Goal: Task Accomplishment & Management: Use online tool/utility

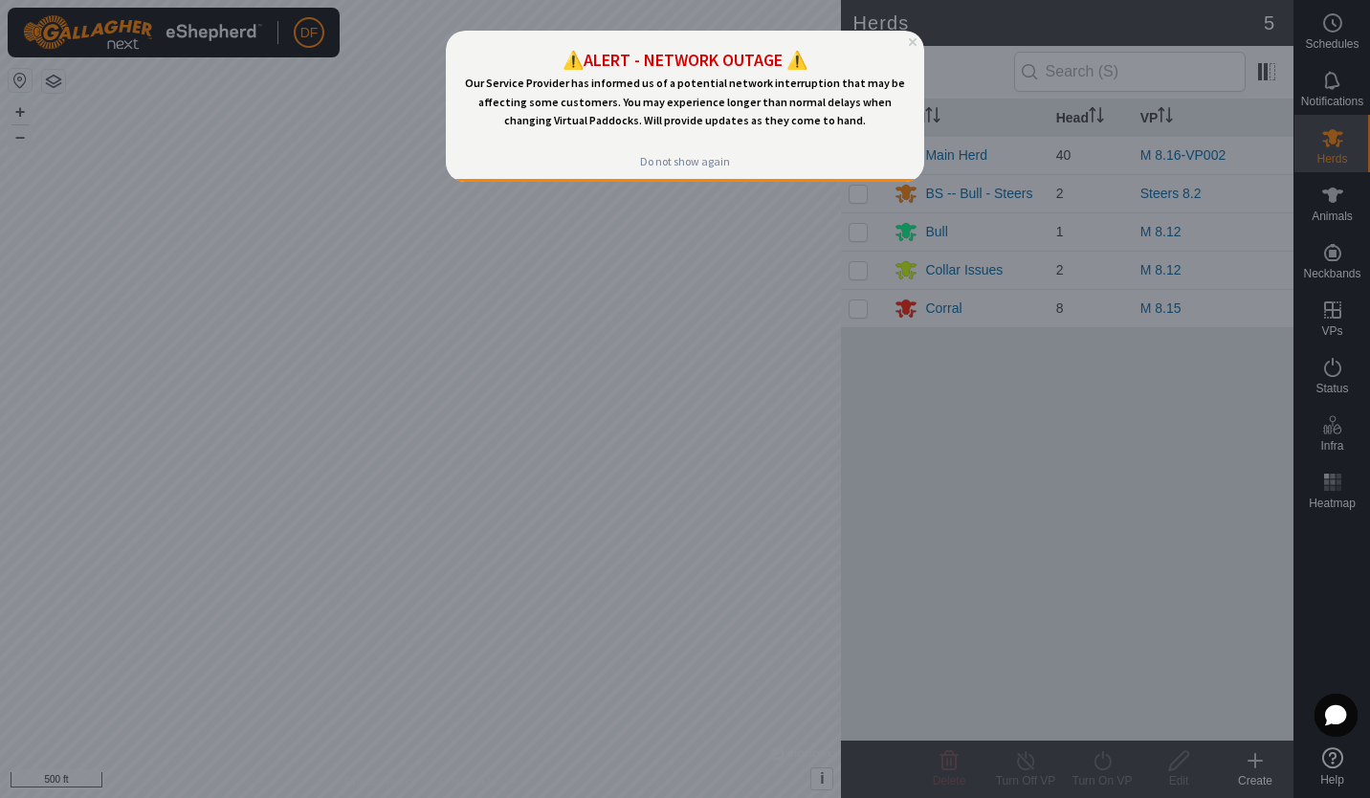
click at [914, 36] on div "⚠️ALERT - NETWORK OUTAGE ⚠️ Our Service Provider has informed us of a potential…" at bounding box center [685, 88] width 478 height 114
click at [914, 43] on icon "Close Preview" at bounding box center [913, 42] width 8 height 8
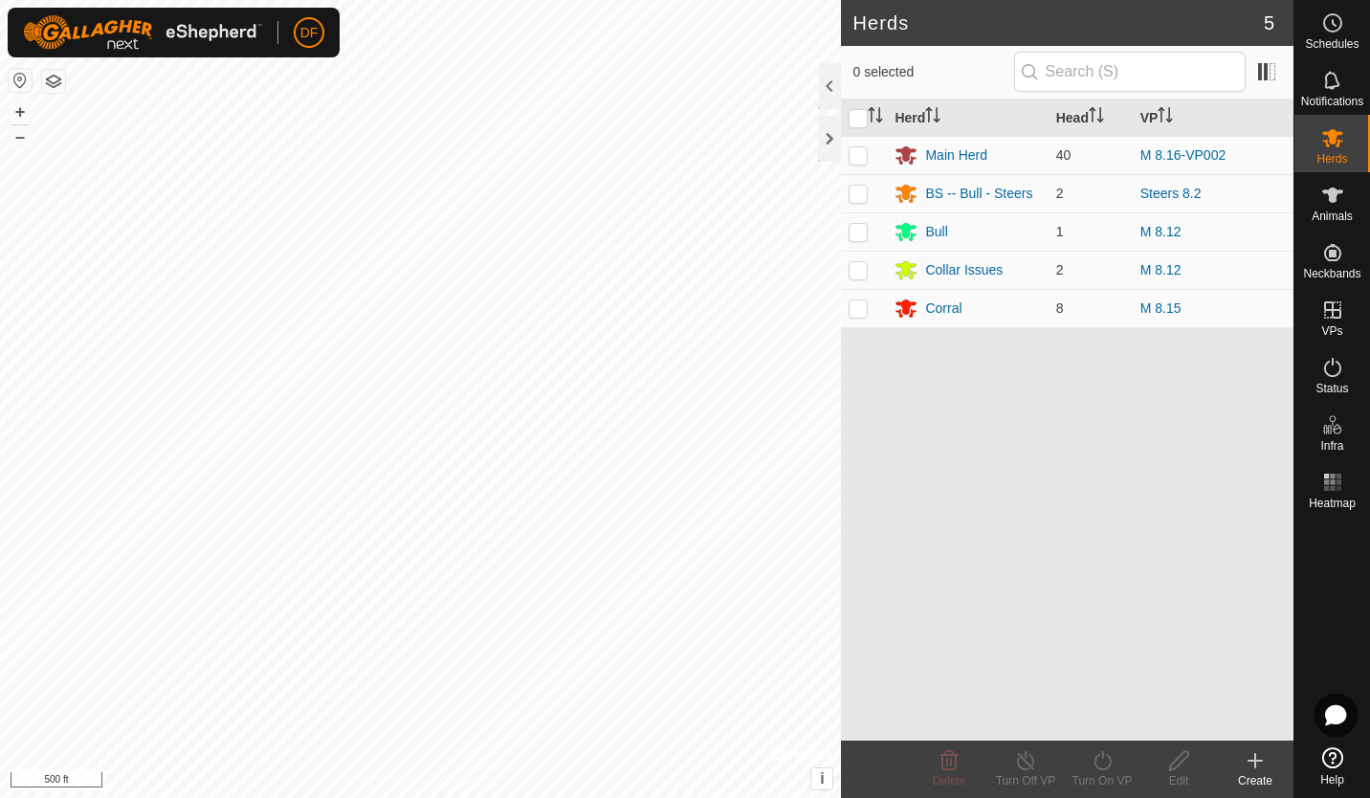
click at [1180, 149] on link "M 8.16-VP002" at bounding box center [1183, 154] width 86 height 15
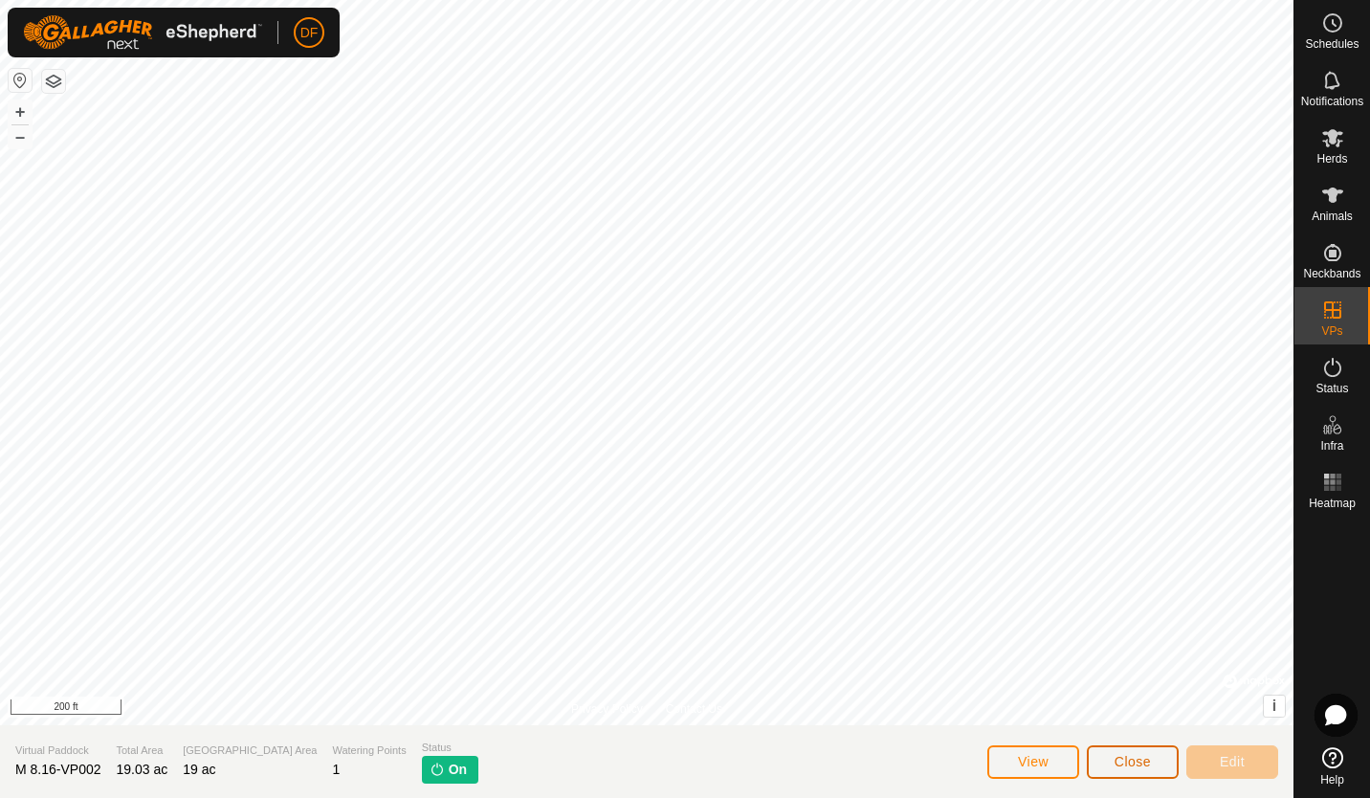
click at [1130, 770] on button "Close" at bounding box center [1133, 761] width 92 height 33
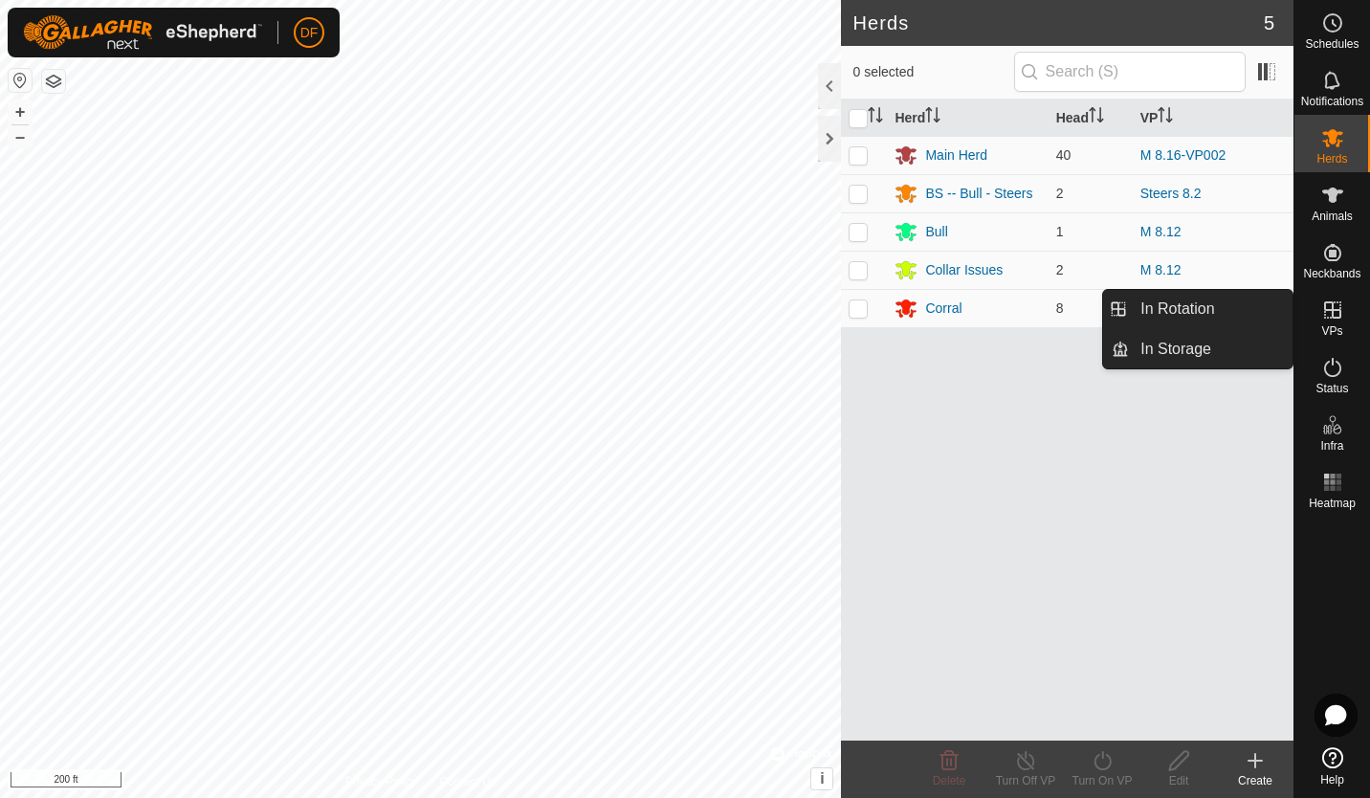
click at [1332, 311] on icon at bounding box center [1332, 309] width 17 height 17
click at [1222, 293] on link "In Rotation" at bounding box center [1211, 309] width 164 height 38
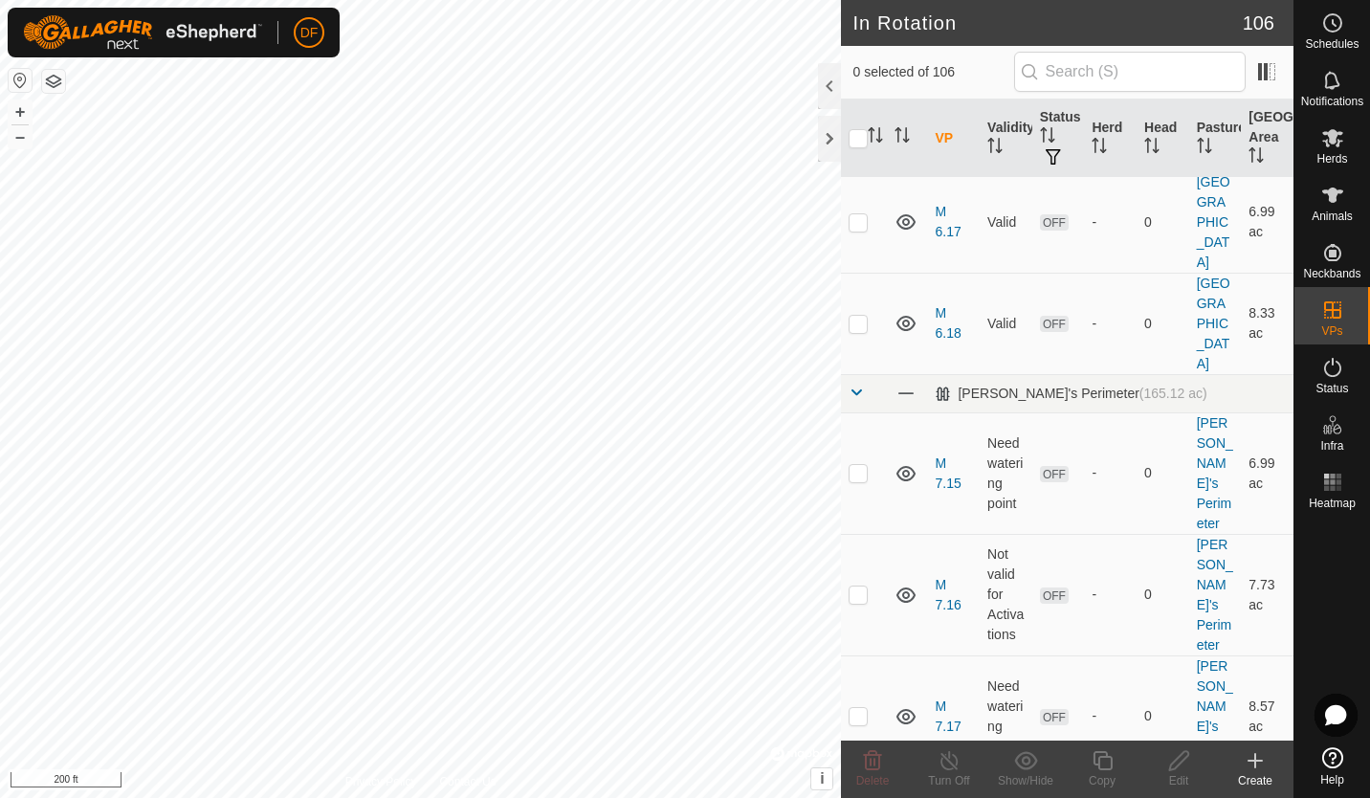
scroll to position [5213, 0]
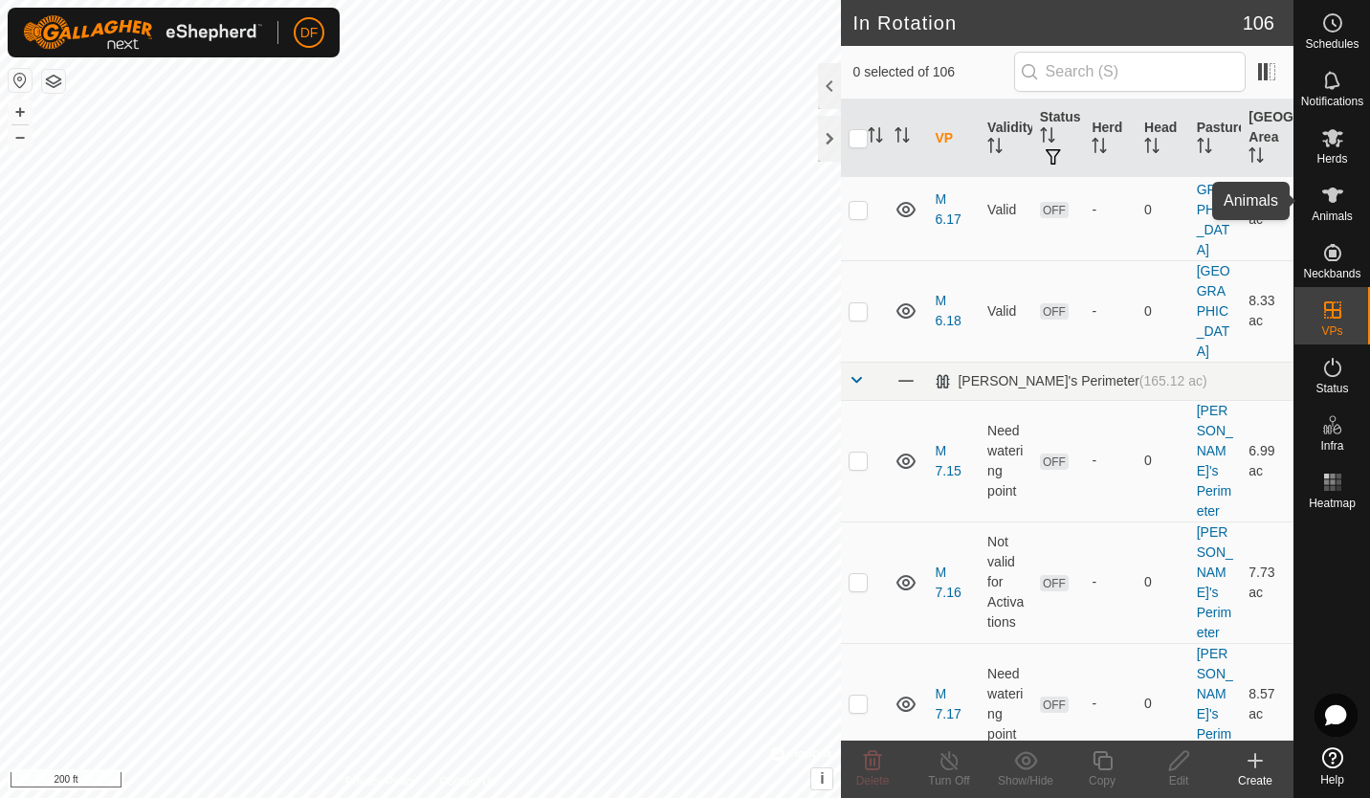
click at [1340, 192] on icon at bounding box center [1332, 194] width 21 height 15
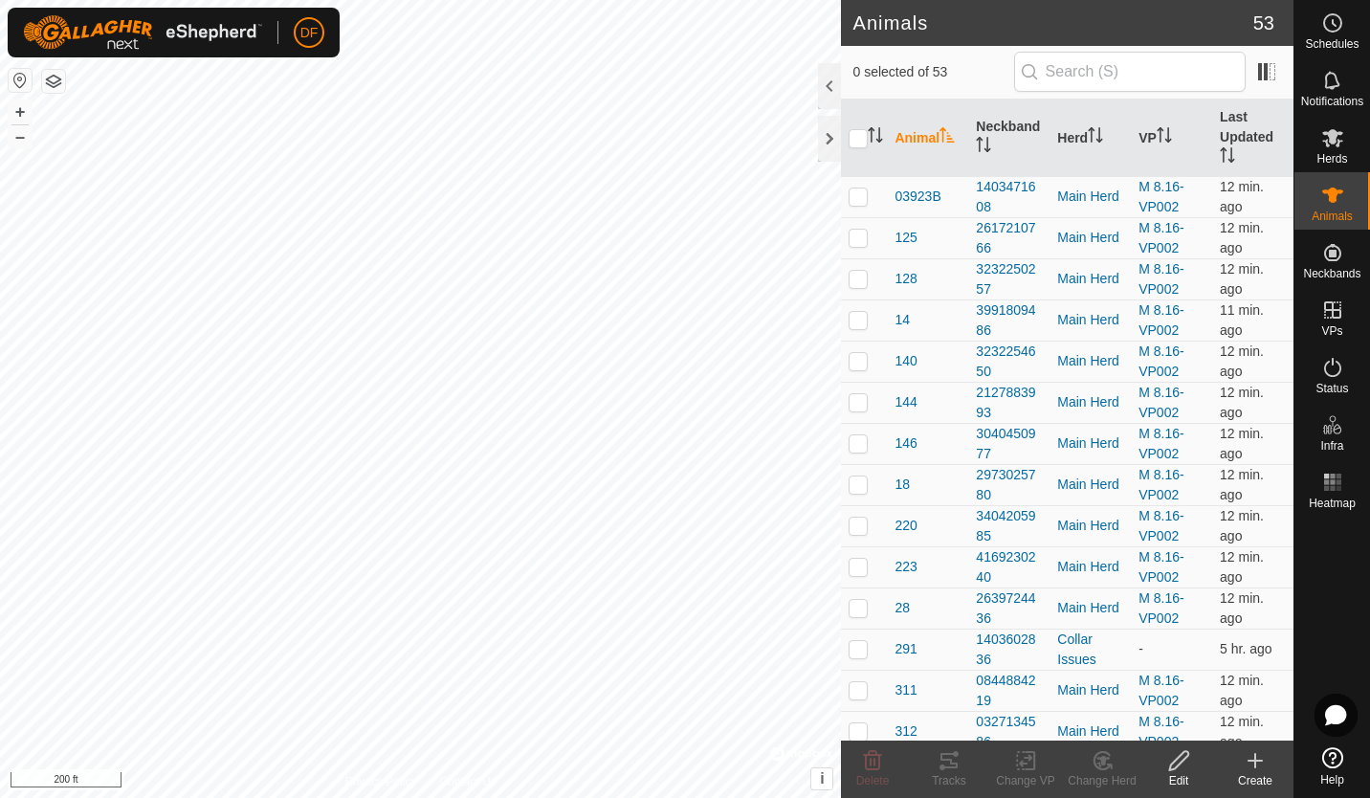
click at [1228, 121] on th "Last Updated" at bounding box center [1252, 137] width 81 height 77
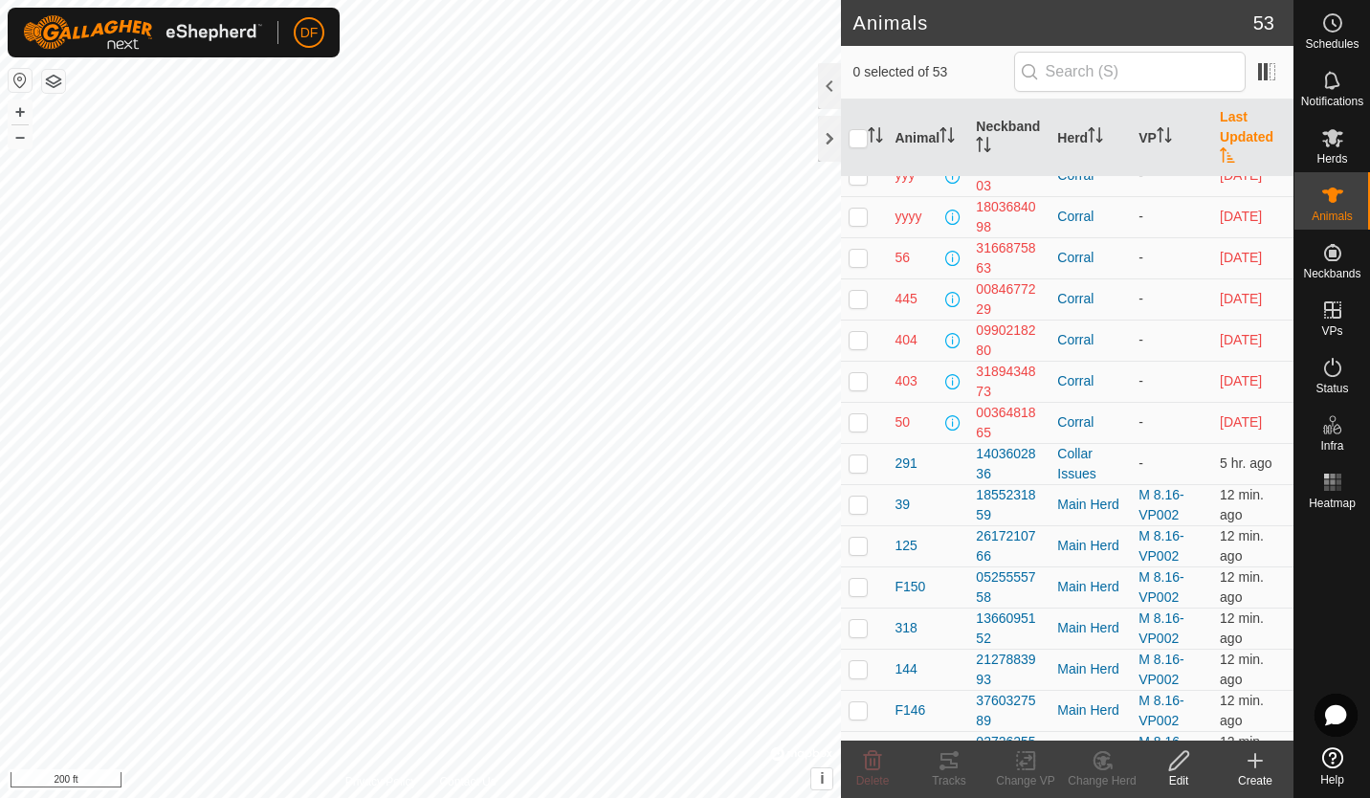
scroll to position [29, 0]
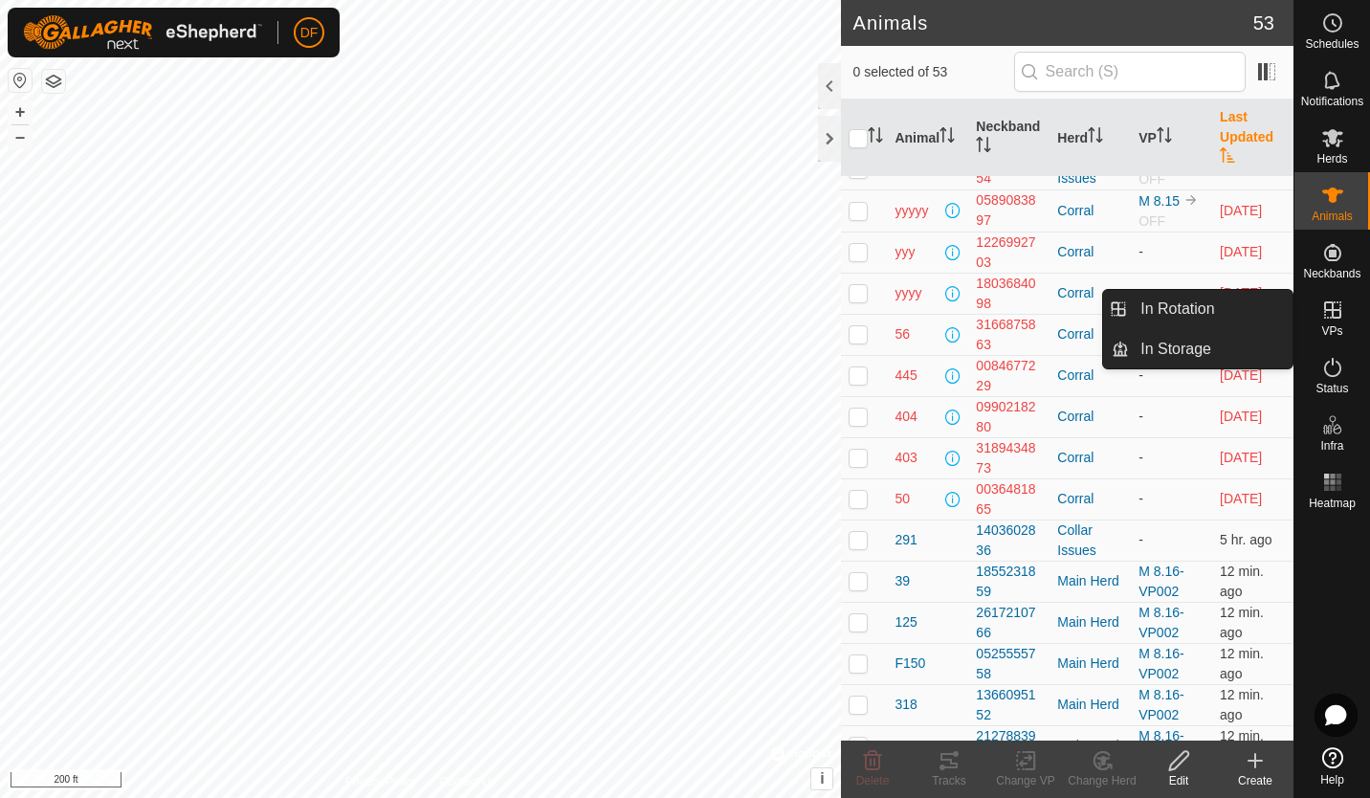
click at [1334, 306] on icon at bounding box center [1332, 309] width 23 height 23
click at [1219, 306] on link "In Rotation" at bounding box center [1211, 309] width 164 height 38
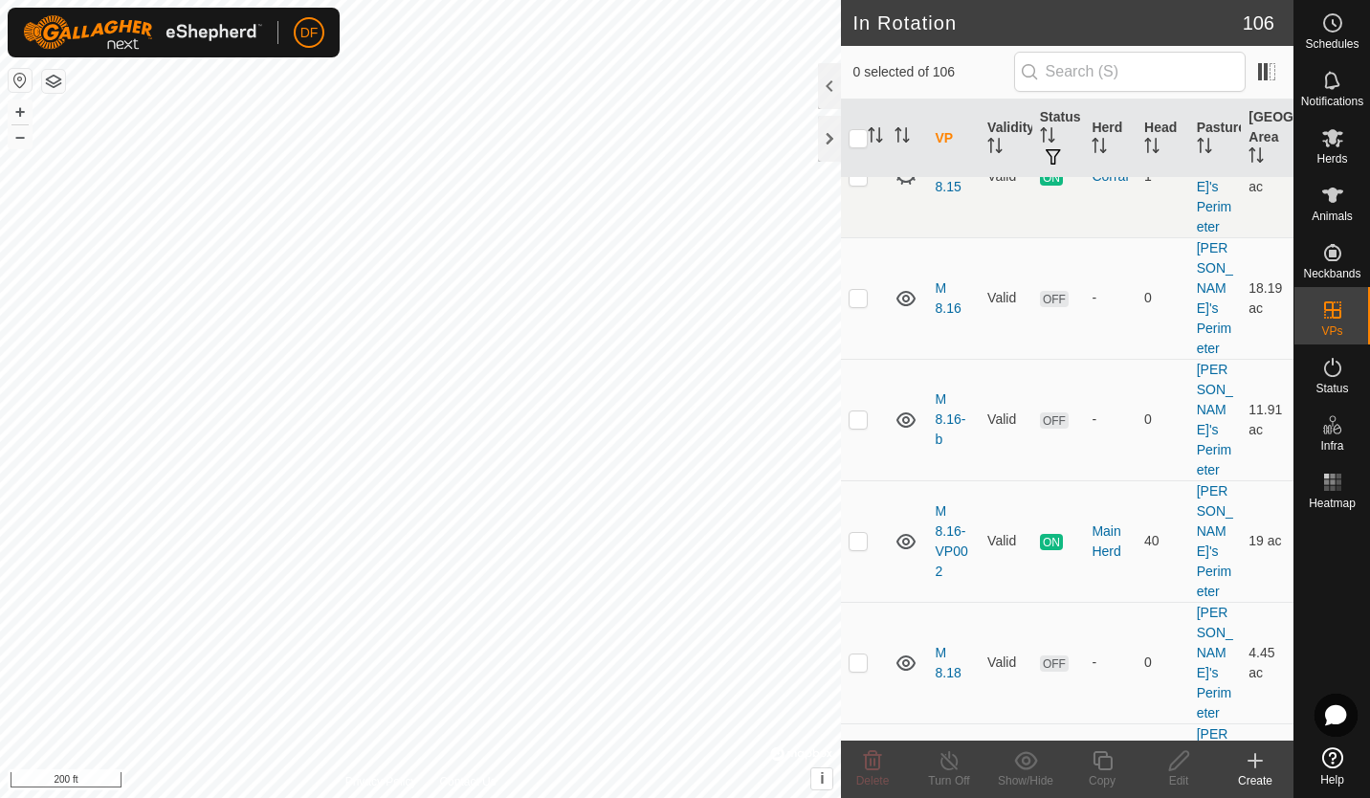
scroll to position [6961, 0]
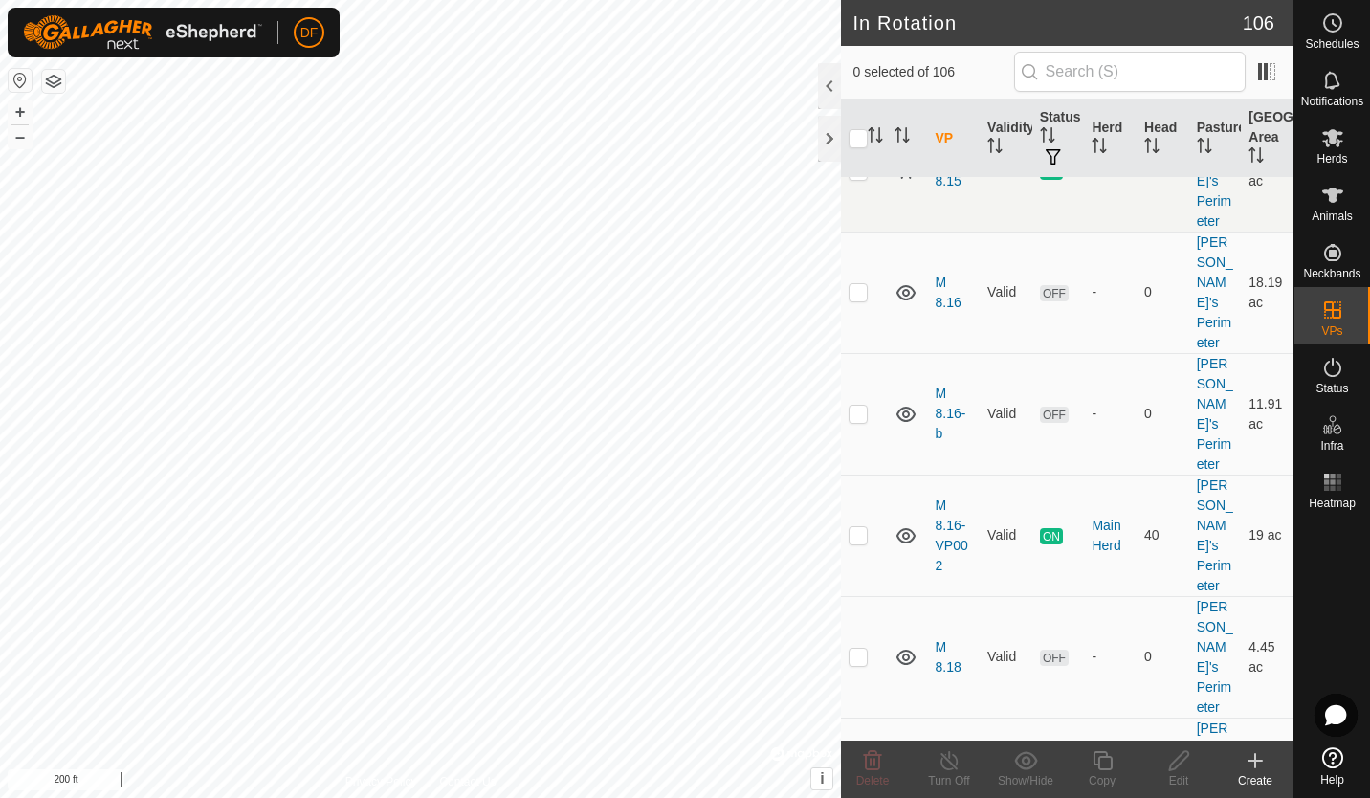
click at [948, 492] on td "M 8.16-VP002" at bounding box center [953, 534] width 53 height 121
click at [855, 527] on p-checkbox at bounding box center [857, 534] width 19 height 15
checkbox input "true"
click at [1096, 764] on icon at bounding box center [1101, 760] width 19 height 19
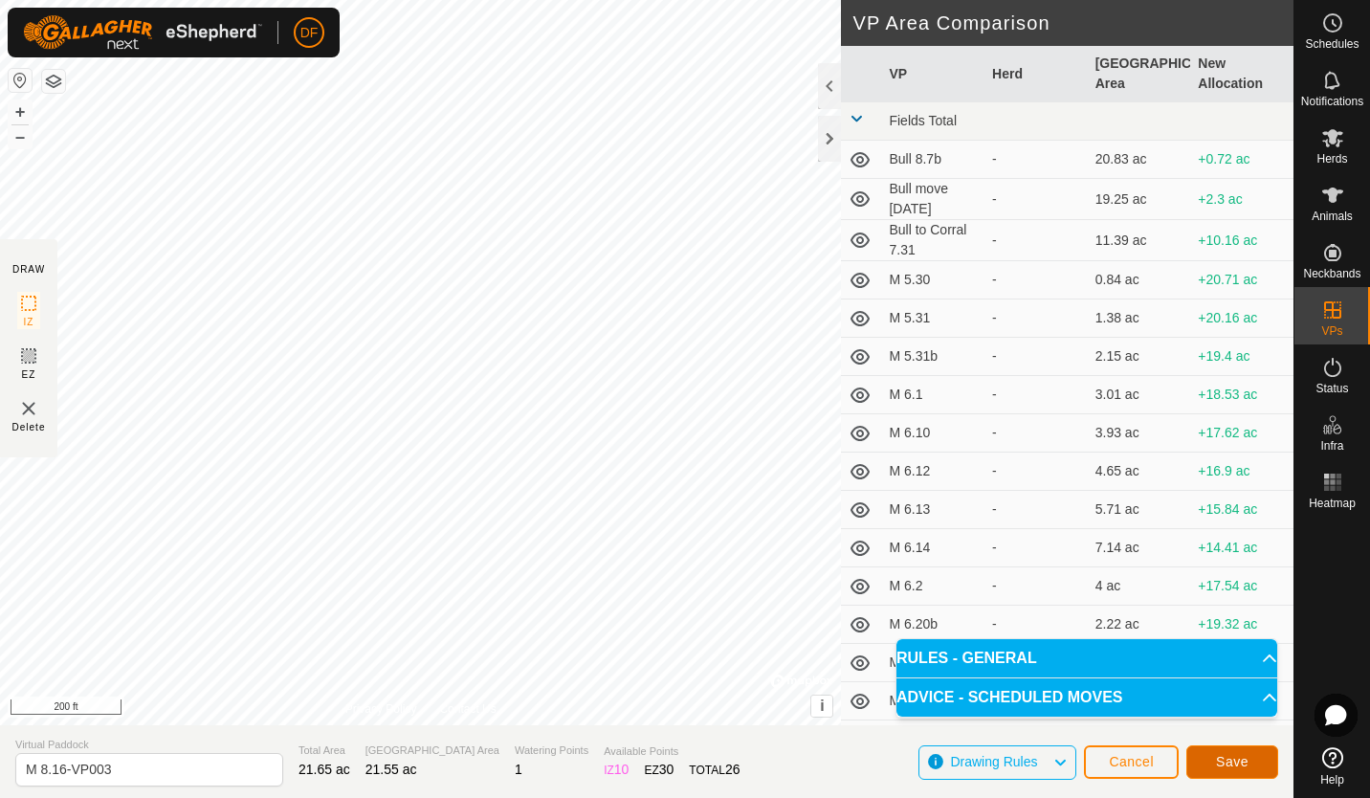
click at [1218, 759] on span "Save" at bounding box center [1232, 761] width 33 height 15
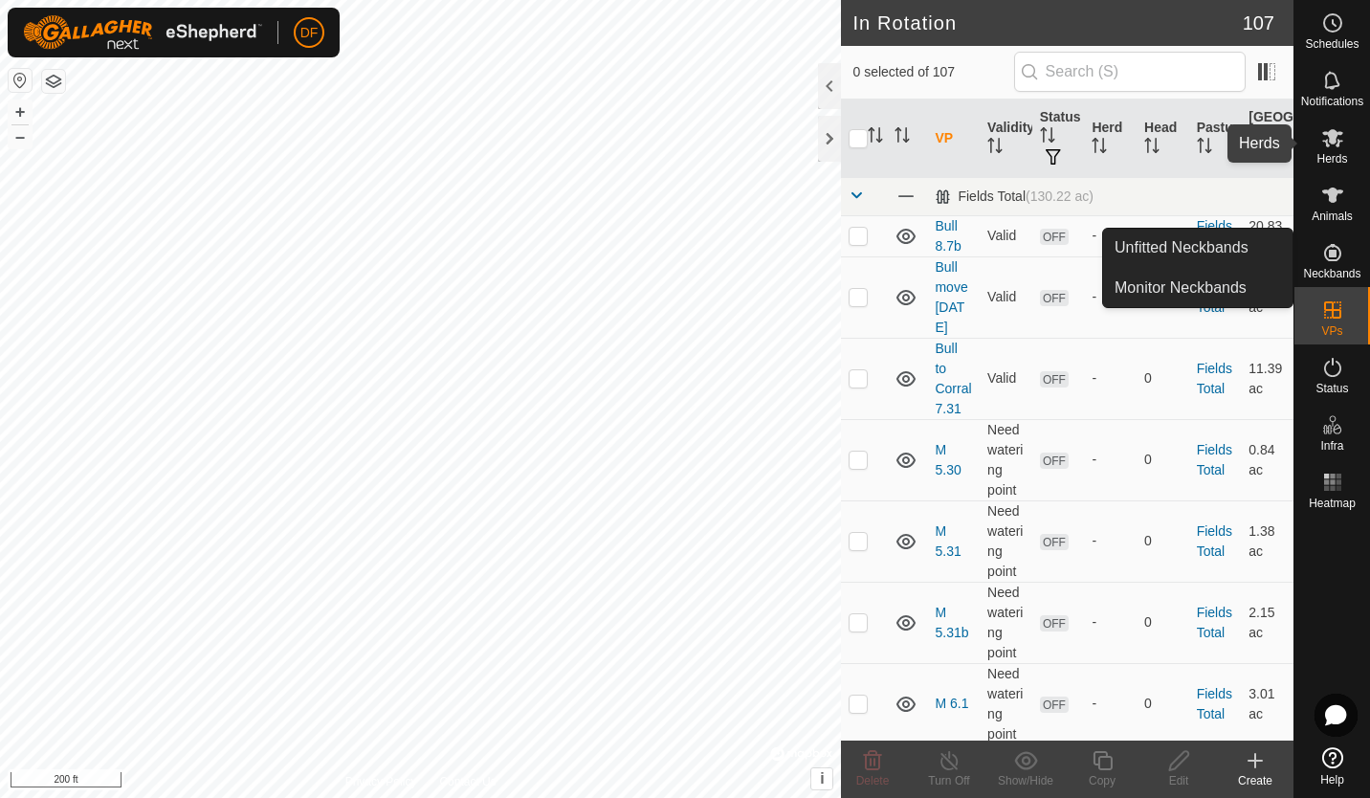
click at [1325, 142] on icon at bounding box center [1332, 138] width 21 height 18
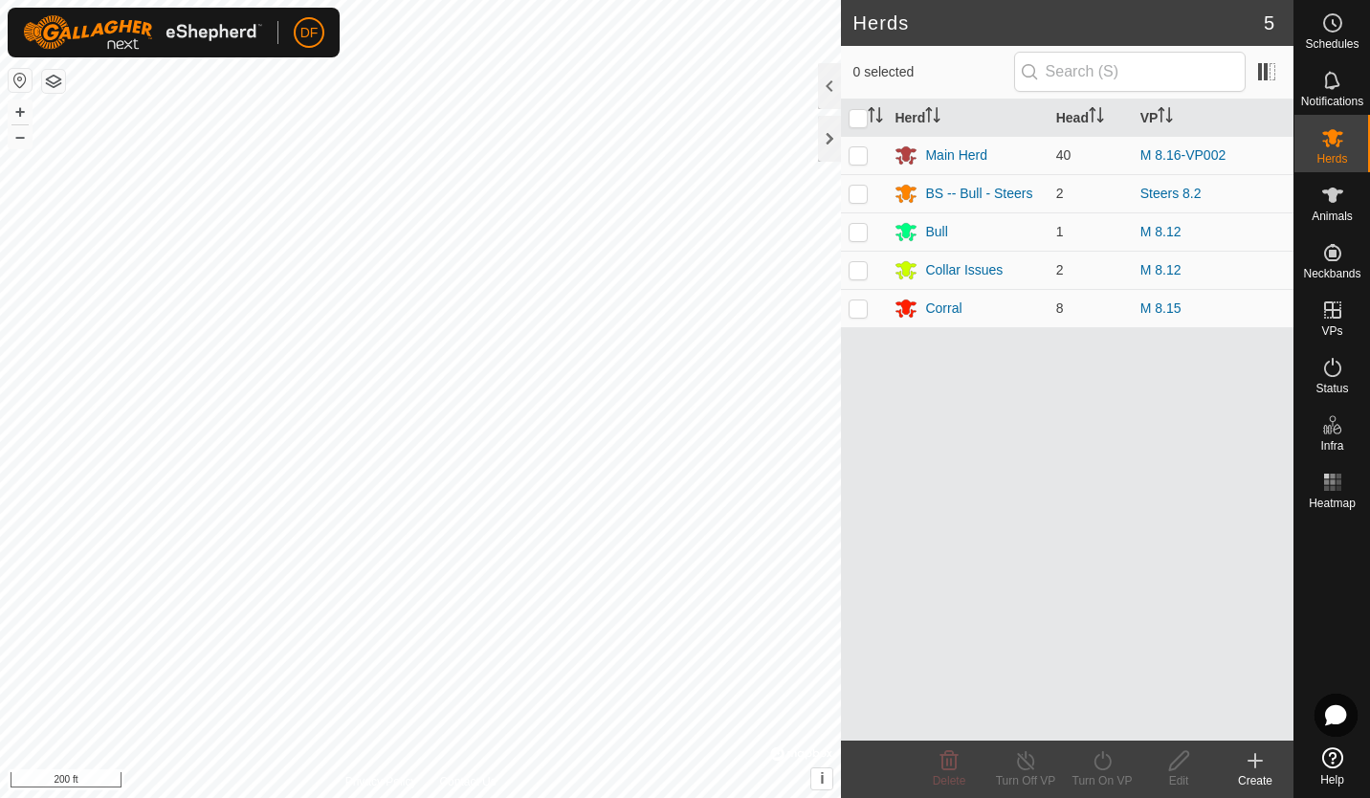
click at [858, 160] on p-checkbox at bounding box center [857, 154] width 19 height 15
checkbox input "true"
click at [1102, 763] on icon at bounding box center [1102, 760] width 24 height 23
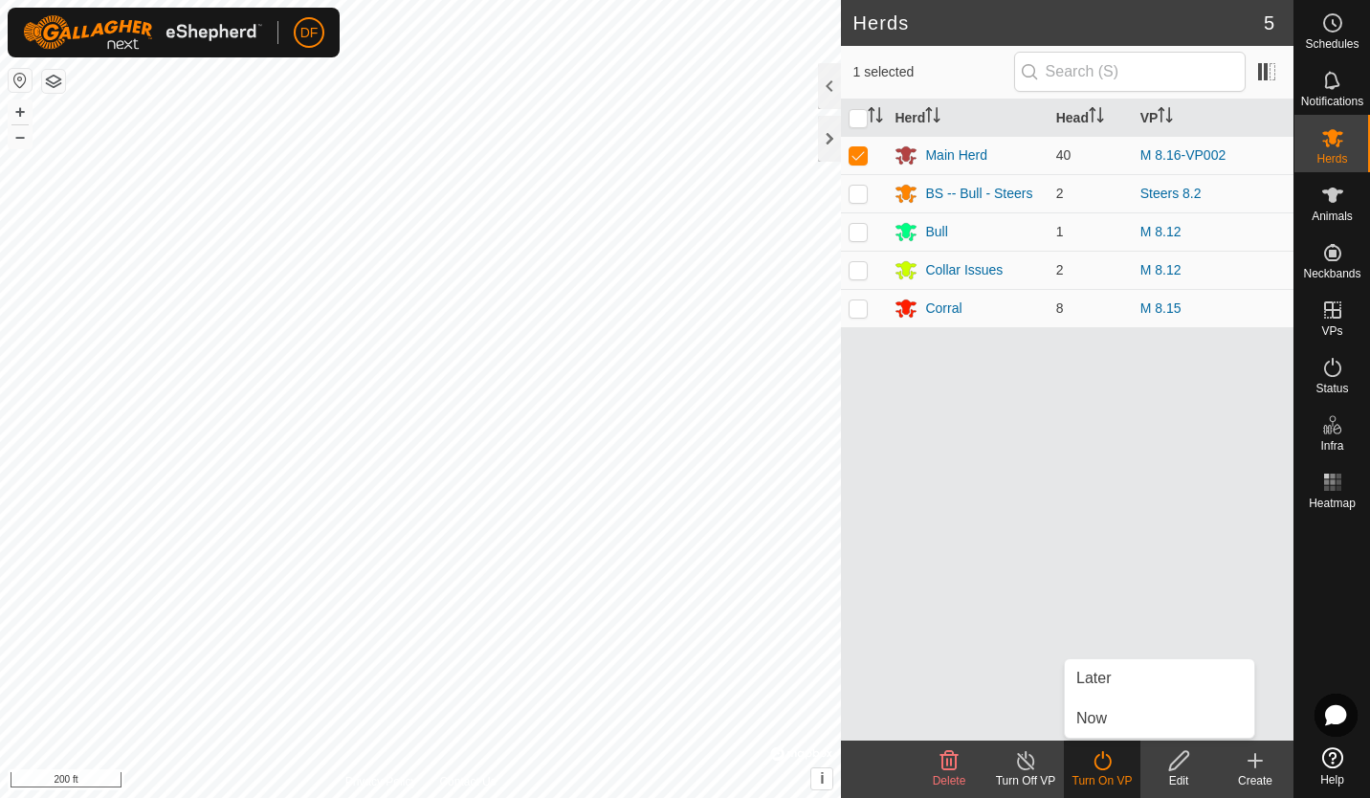
click at [1103, 718] on link "Now" at bounding box center [1159, 718] width 189 height 38
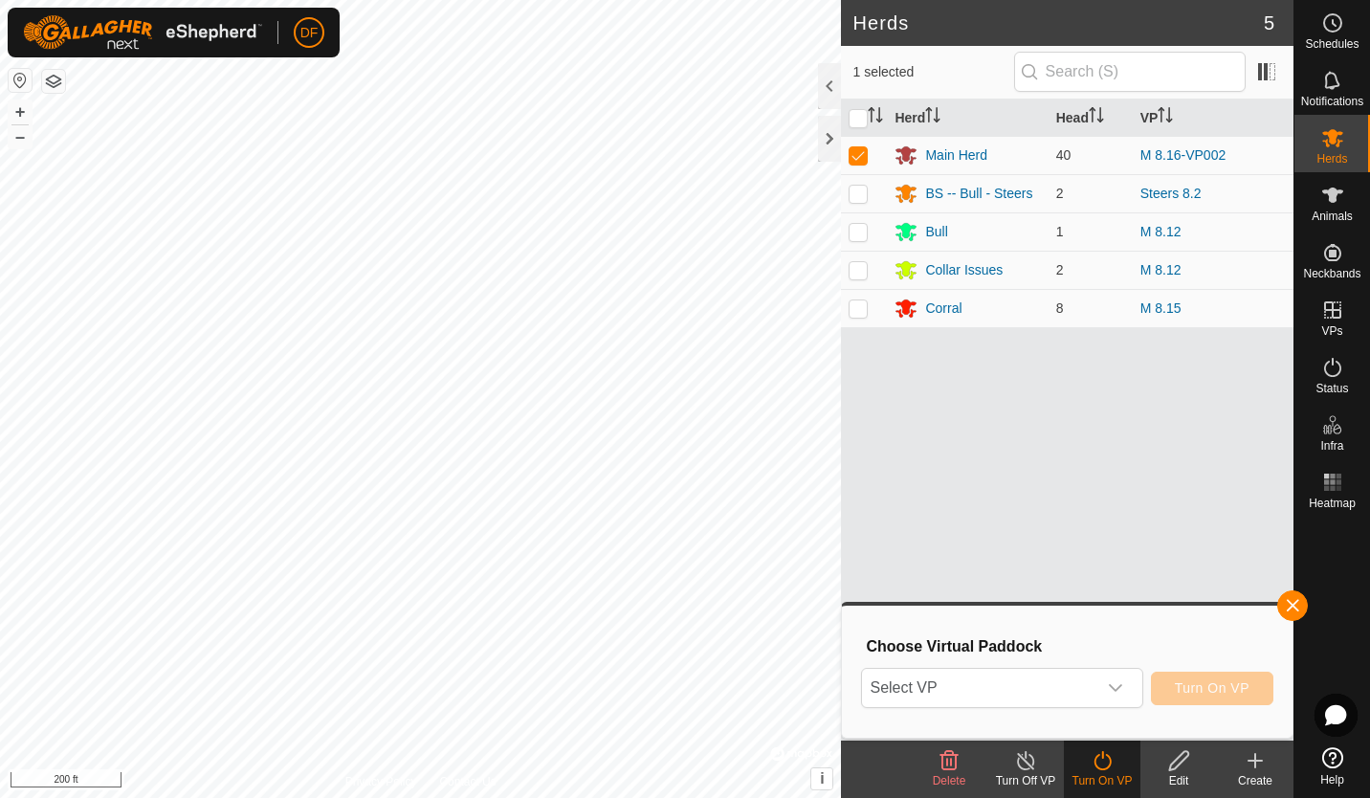
click at [1122, 688] on icon "dropdown trigger" at bounding box center [1115, 688] width 13 height 8
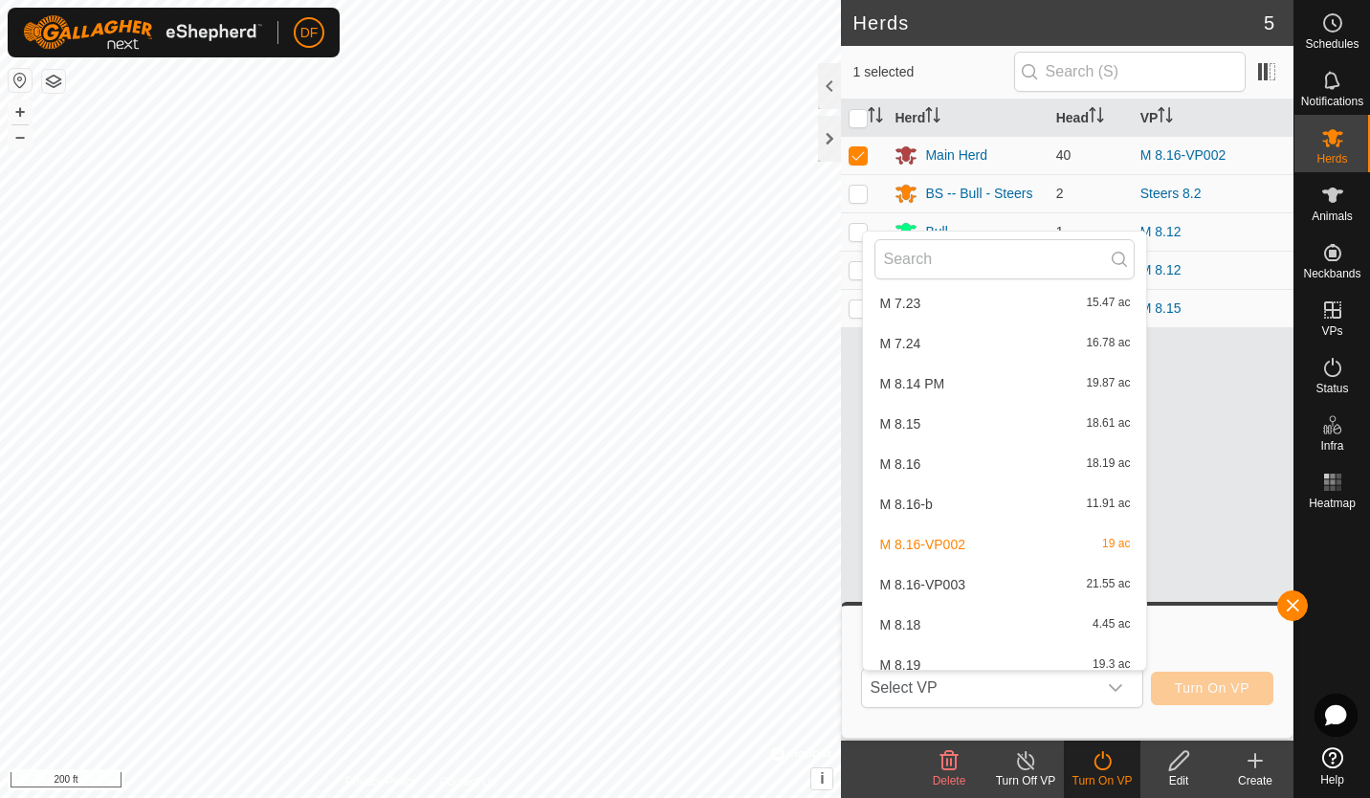
scroll to position [3797, 0]
click at [937, 583] on li "M 8.16-VP003 21.55 ac" at bounding box center [1004, 579] width 283 height 38
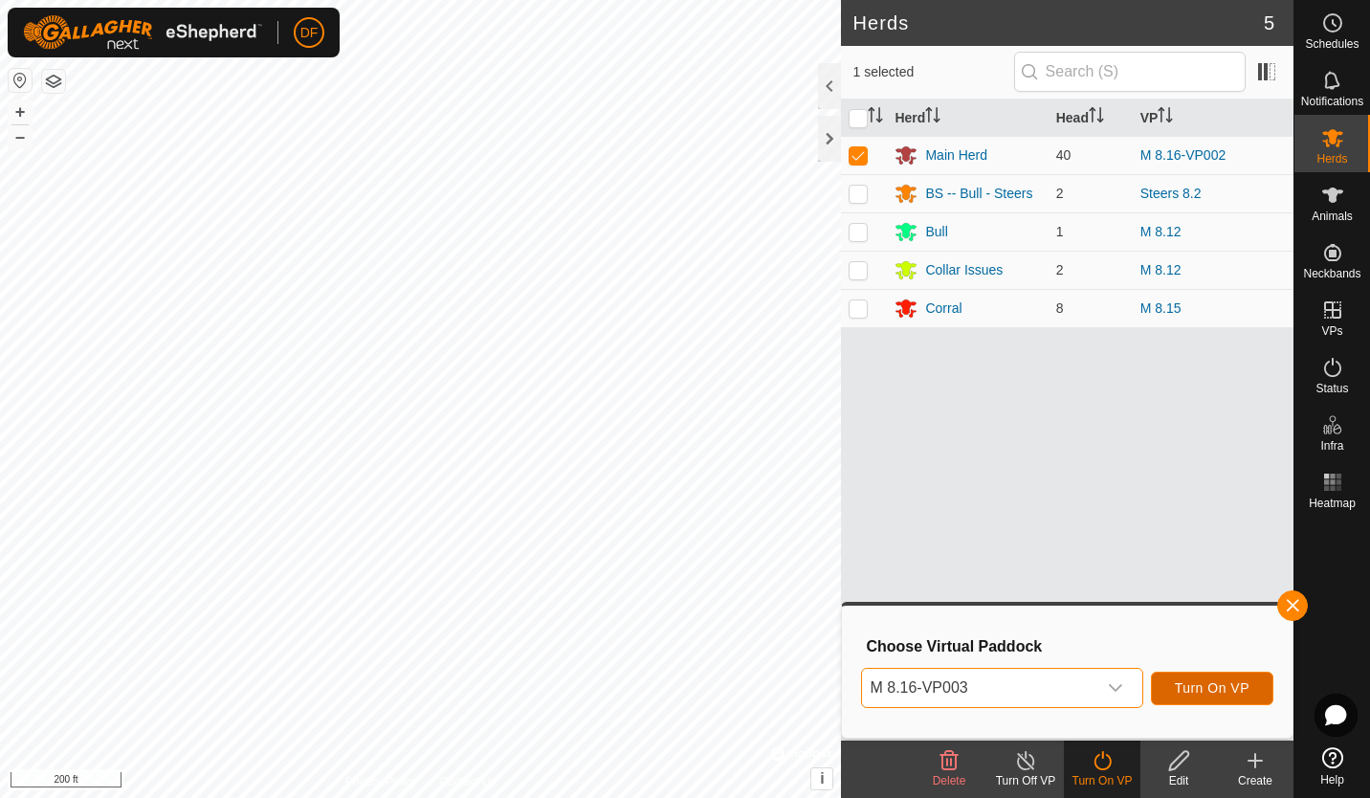
click at [1176, 693] on button "Turn On VP" at bounding box center [1212, 687] width 122 height 33
